Goal: Find specific page/section: Find specific page/section

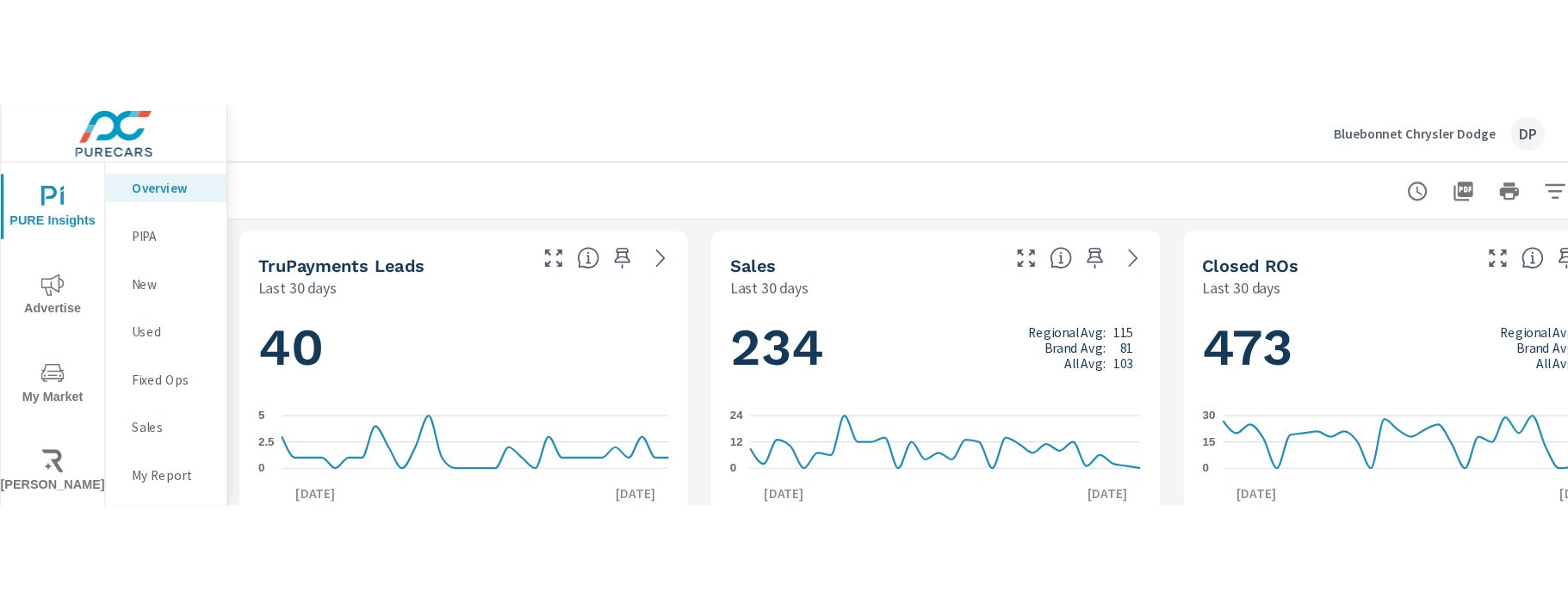
scroll to position [471, 0]
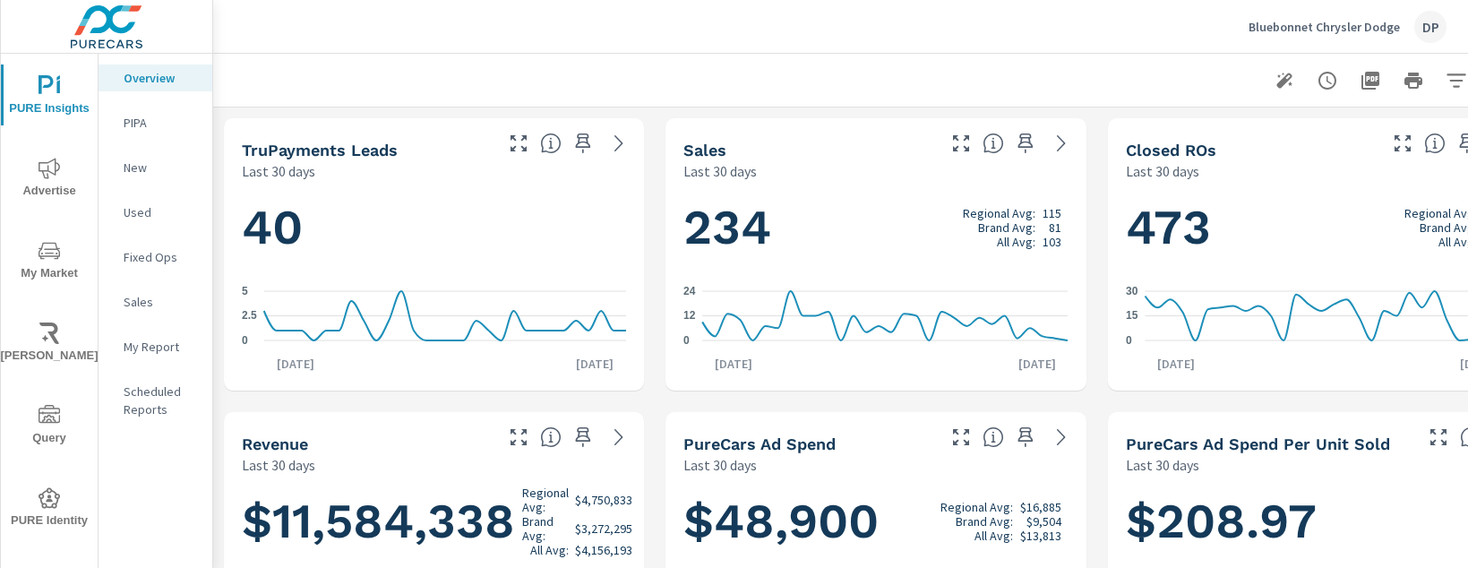
click at [1082, 85] on icon "button" at bounding box center [1284, 81] width 16 height 16
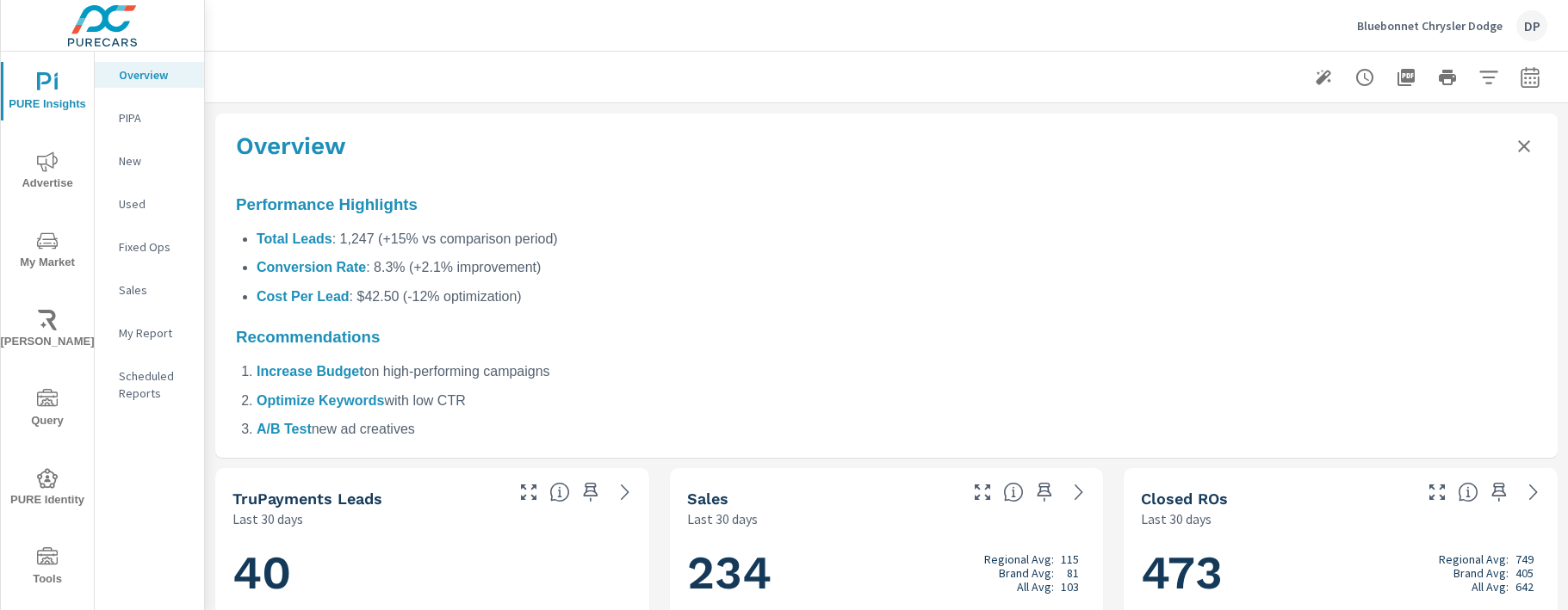
scroll to position [0, 0]
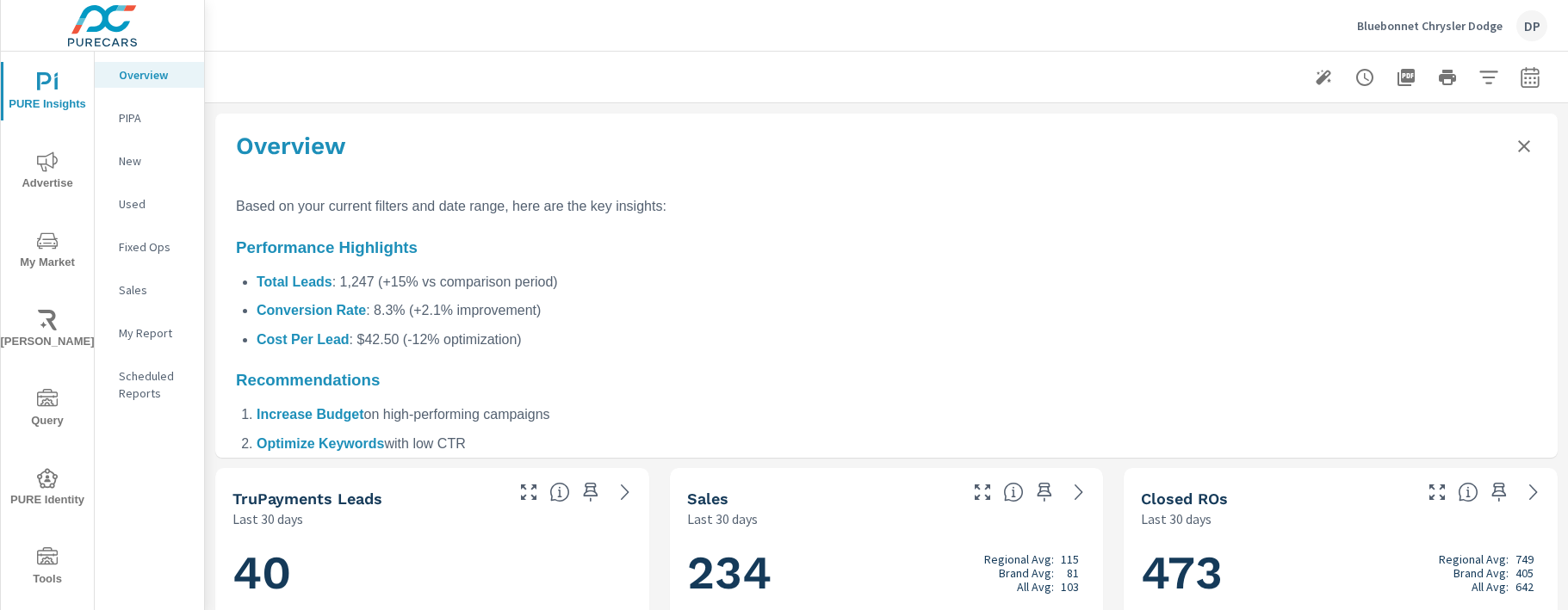
click at [782, 91] on div at bounding box center [886, 77] width 1322 height 51
click at [813, 65] on div at bounding box center [886, 77] width 1322 height 51
click at [135, 69] on p "Overview" at bounding box center [155, 75] width 71 height 17
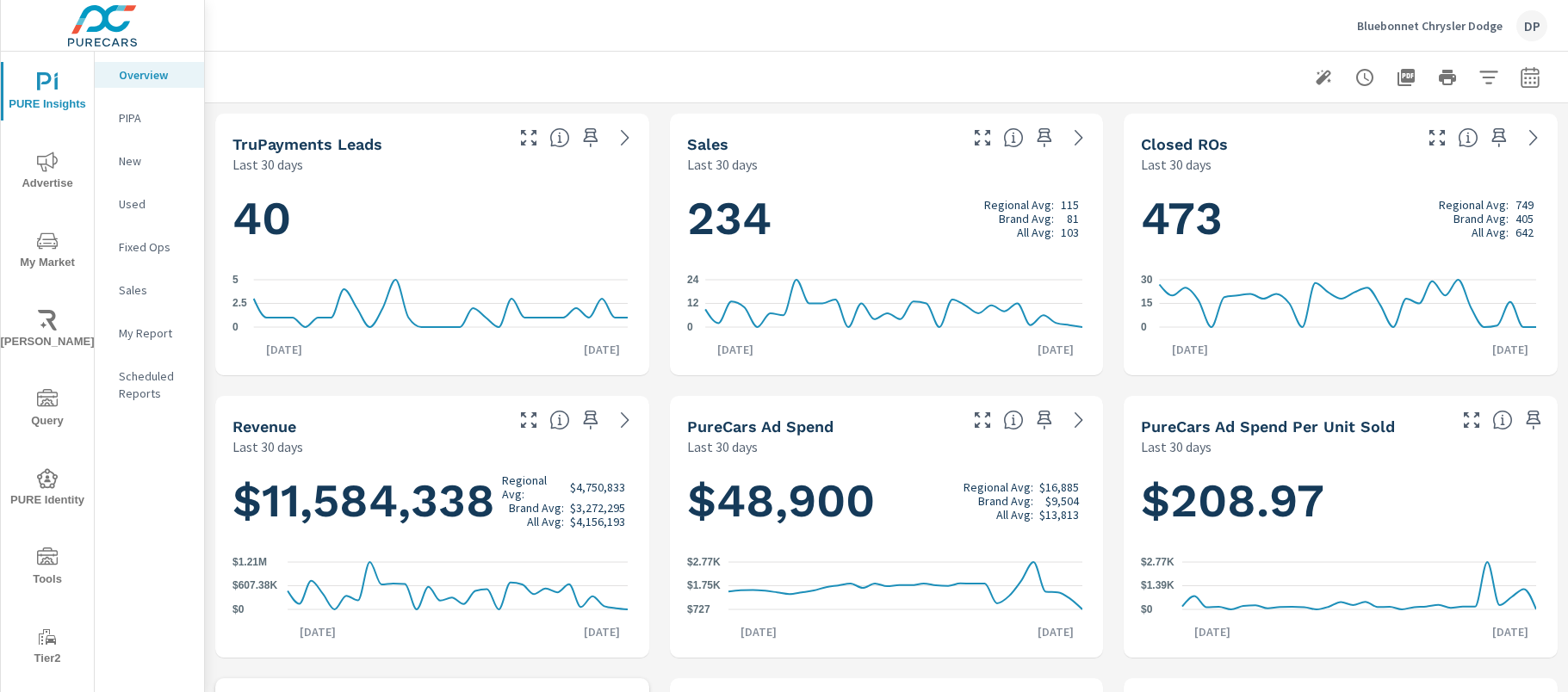
scroll to position [471, 0]
click at [721, 73] on div at bounding box center [886, 77] width 1322 height 51
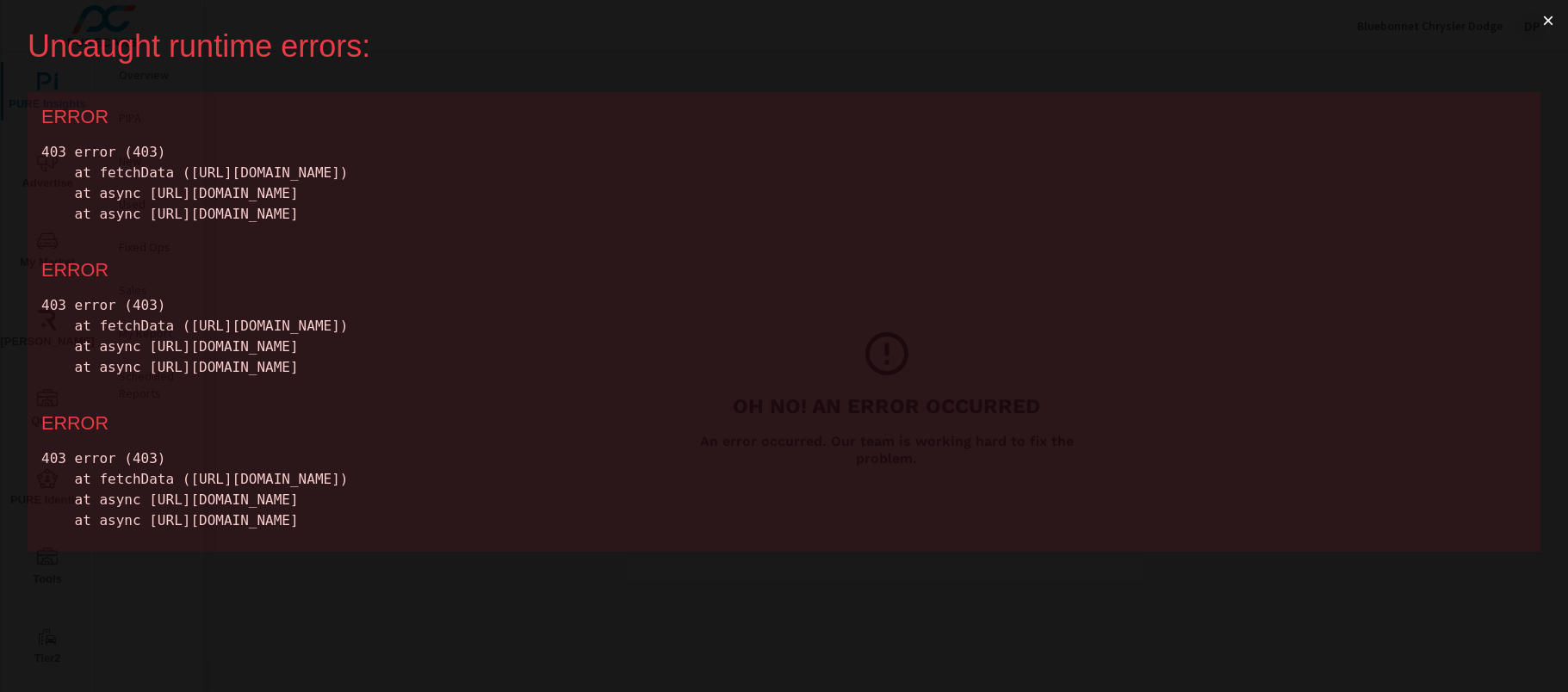
click at [1544, 21] on button "×" at bounding box center [1548, 20] width 39 height 41
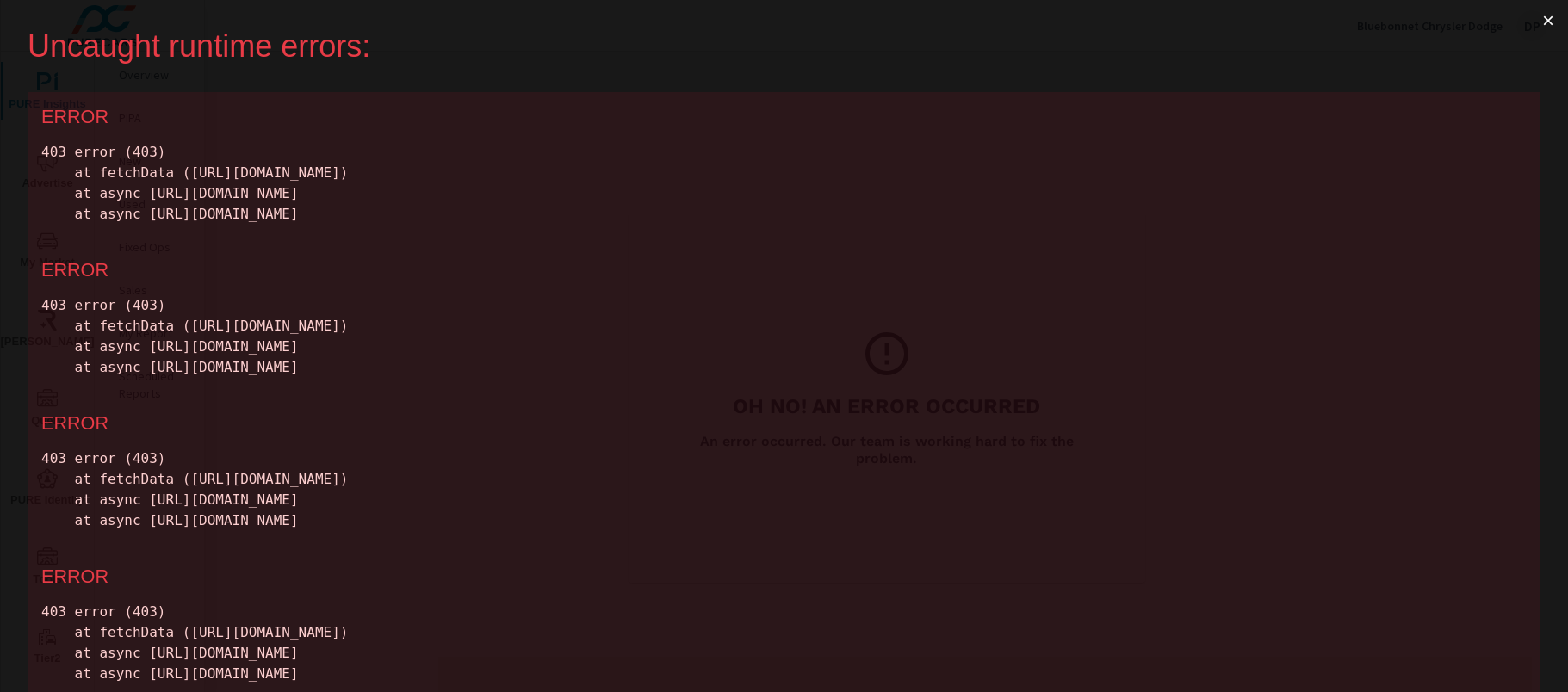
click at [1529, 20] on button "×" at bounding box center [1548, 20] width 39 height 41
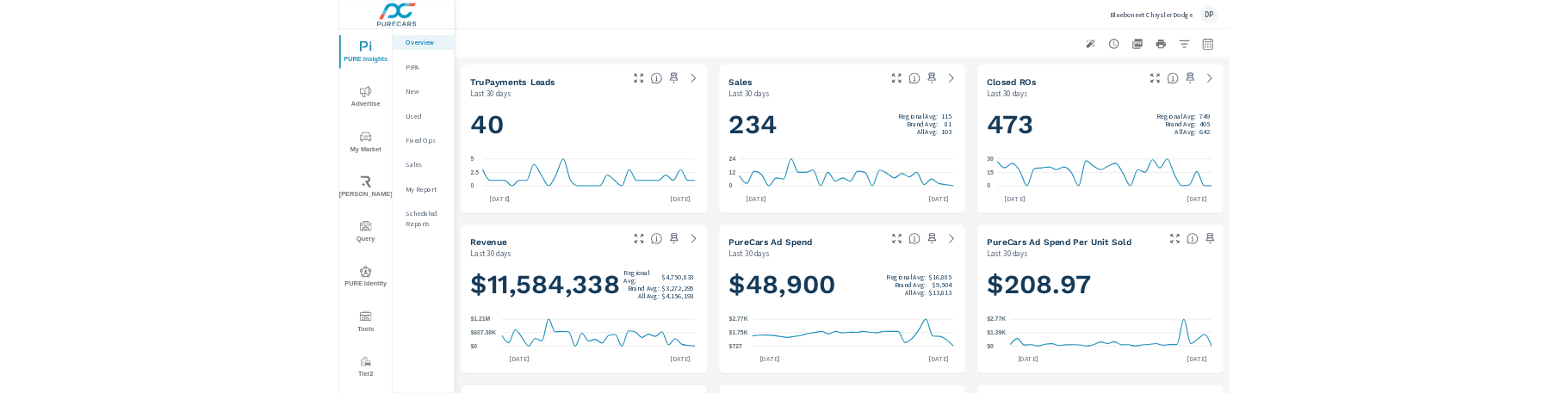
scroll to position [471, 0]
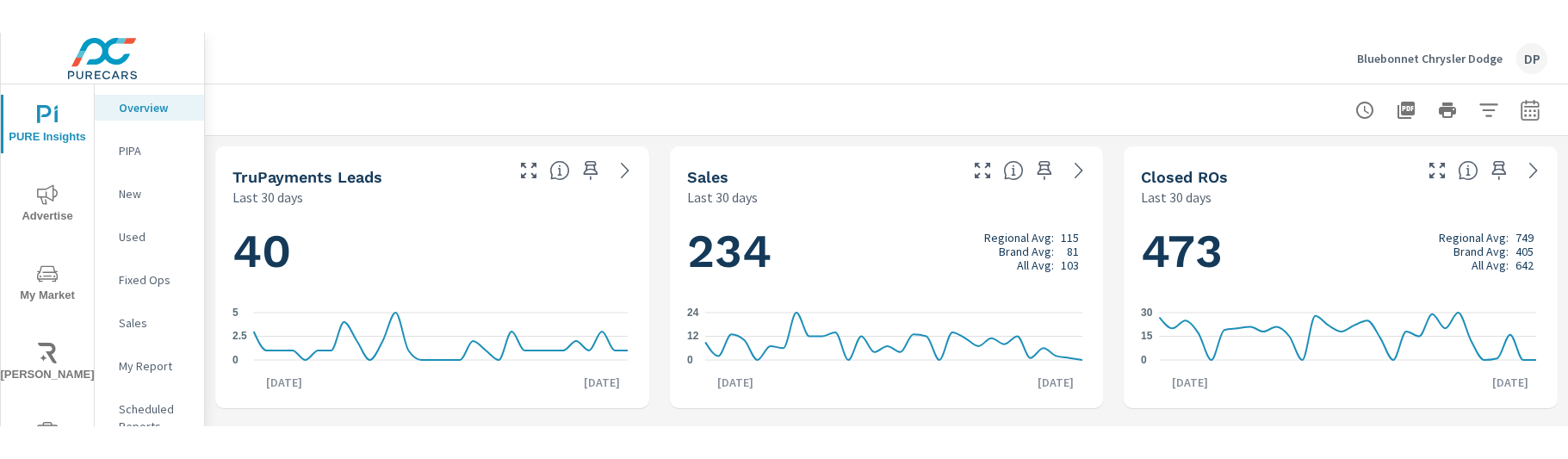
scroll to position [472, 0]
